Goal: Task Accomplishment & Management: Use online tool/utility

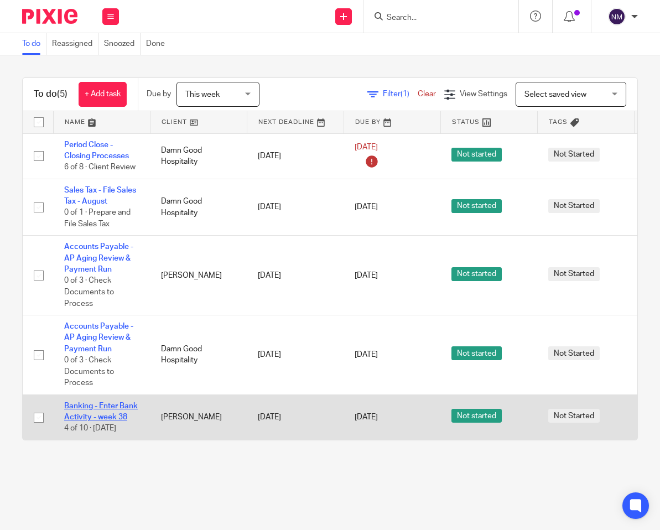
click at [108, 403] on link "Banking - Enter Bank Activity - week 38" at bounding box center [101, 411] width 74 height 19
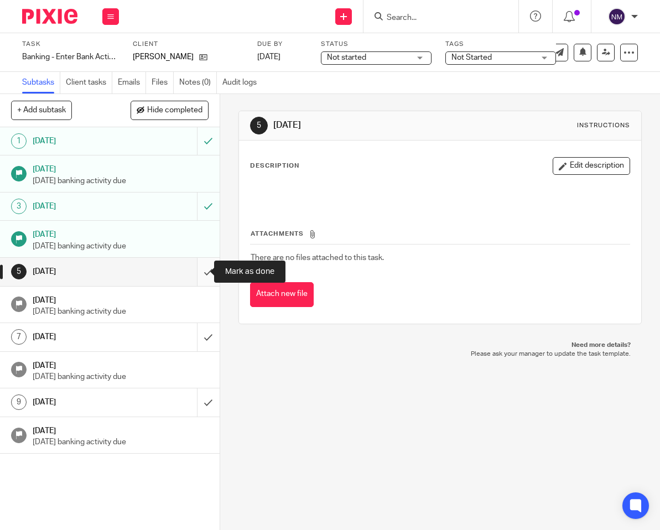
click at [196, 273] on input "submit" at bounding box center [110, 272] width 220 height 28
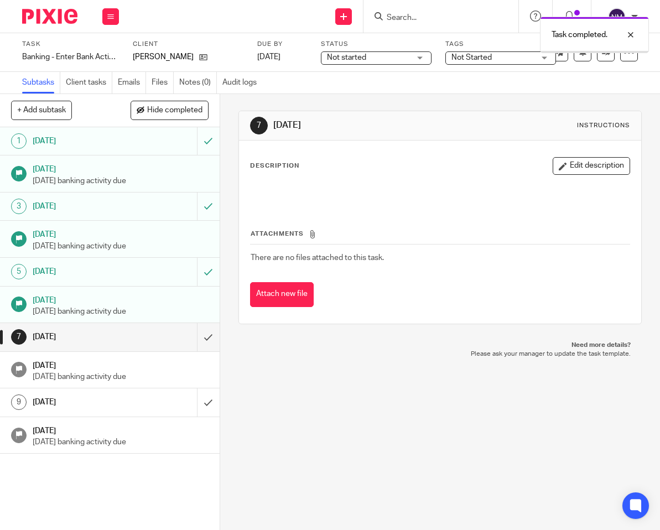
click at [57, 21] on img at bounding box center [49, 16] width 55 height 15
